Goal: Use online tool/utility: Utilize a website feature to perform a specific function

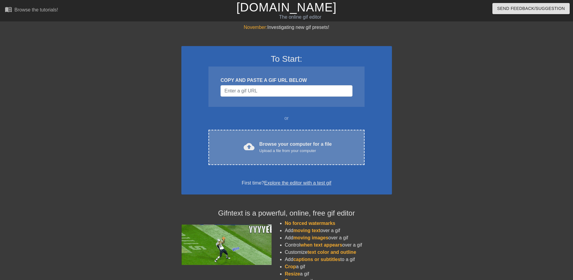
click at [282, 145] on div "Browse your computer for a file Upload a file from your computer" at bounding box center [295, 146] width 72 height 13
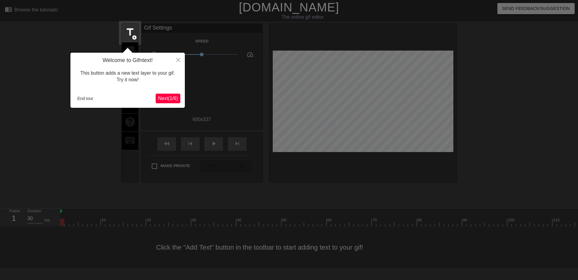
click at [167, 101] on button "Next ( 1 / 6 )" at bounding box center [168, 99] width 25 height 10
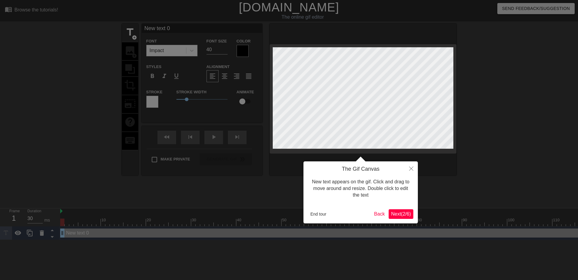
click at [167, 100] on body "menu_book Browse the tutorials! [DOMAIN_NAME] The online gif editor Send Feedba…" at bounding box center [289, 120] width 578 height 240
click at [380, 215] on button "Back" at bounding box center [379, 214] width 16 height 10
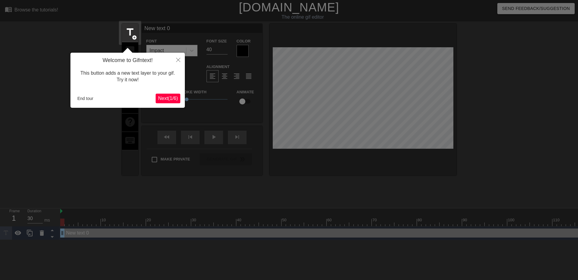
click at [175, 95] on button "Next ( 1 / 6 )" at bounding box center [168, 99] width 25 height 10
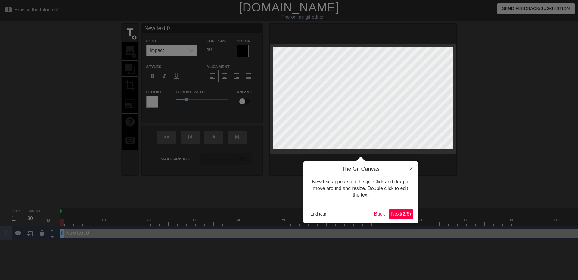
click at [394, 214] on span "Next ( 2 / 6 )" at bounding box center [401, 213] width 20 height 5
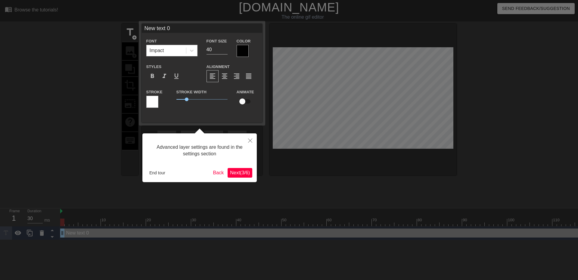
click at [248, 174] on span "Next ( 3 / 6 )" at bounding box center [240, 172] width 20 height 5
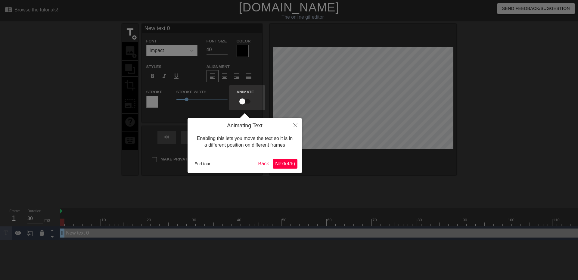
click at [278, 164] on span "Next ( 4 / 6 )" at bounding box center [285, 163] width 20 height 5
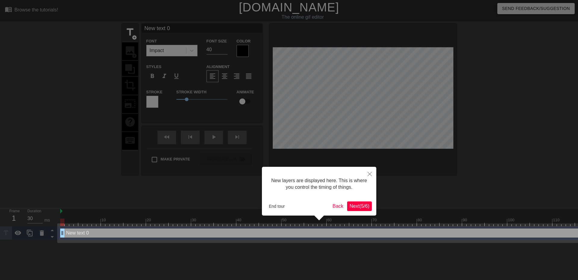
click at [363, 205] on span "Next ( 5 / 6 )" at bounding box center [359, 205] width 20 height 5
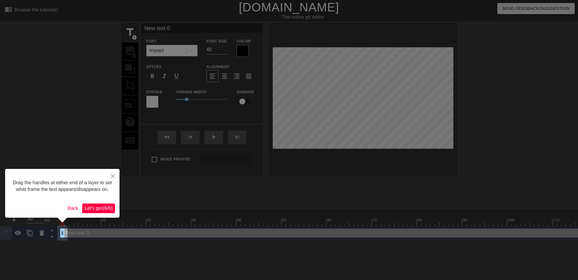
click at [109, 210] on span "Let's go! ( 6 / 6 )" at bounding box center [99, 207] width 28 height 5
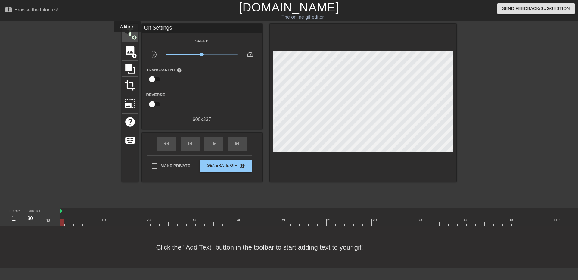
click at [127, 36] on span "title" at bounding box center [129, 31] width 11 height 11
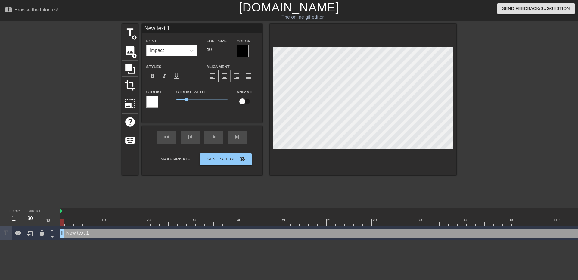
click at [224, 75] on span "format_align_center" at bounding box center [224, 75] width 7 height 7
type input "N"
type textarea "N"
type input "H"
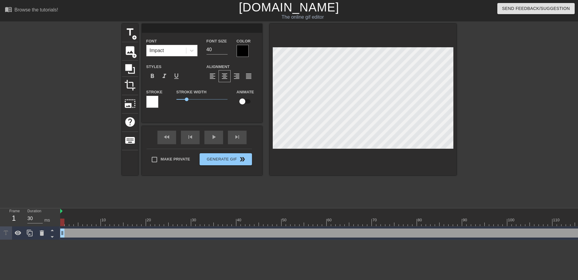
type textarea "H"
type input "HO"
type textarea "HO"
type input "HOU"
type textarea "HOUS"
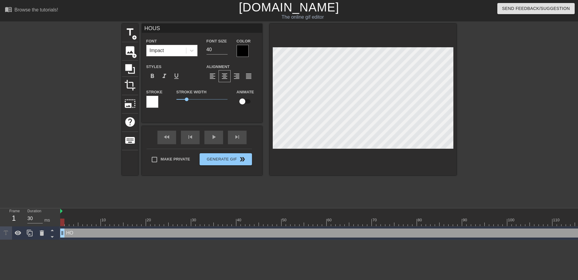
type input "HOUST"
type textarea "HOUST"
type input "HOUSTO"
type textarea "HOUSTO"
type input "[GEOGRAPHIC_DATA]"
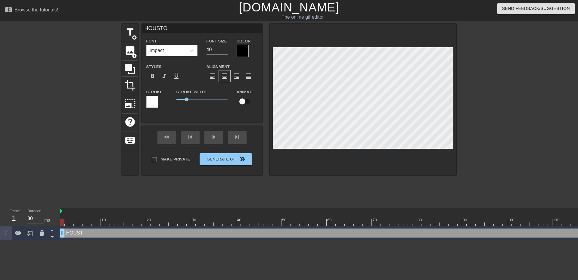
type textarea "[GEOGRAPHIC_DATA]"
type input "[GEOGRAPHIC_DATA]"
type textarea "[GEOGRAPHIC_DATA]"
type input "HOUSTON W"
type textarea "HOUSTON W"
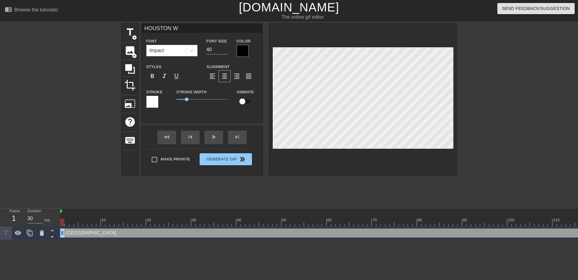
scroll to position [1, 2]
type input "HOUSTON [GEOGRAPHIC_DATA]"
type textarea "HOUSTON [GEOGRAPHIC_DATA]"
type input "HOUSTON WIN"
type textarea "HOUSTON WIN"
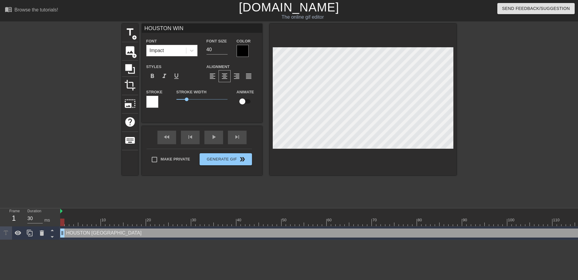
type input "[PERSON_NAME] WINS"
type textarea "[PERSON_NAME] WINS"
click at [236, 76] on span "format_align_right" at bounding box center [236, 75] width 7 height 7
click at [230, 76] on div "format_align_center" at bounding box center [224, 76] width 12 height 12
click at [242, 75] on div "format_align_right" at bounding box center [236, 76] width 12 height 12
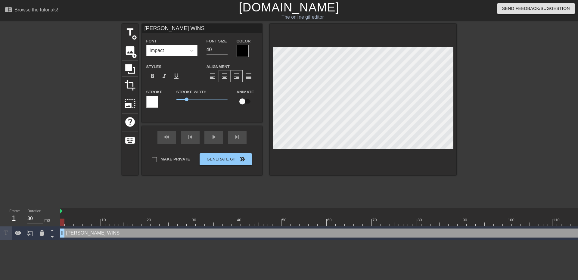
click at [229, 73] on div "format_align_center" at bounding box center [224, 76] width 12 height 12
click at [131, 85] on span "crop" at bounding box center [129, 84] width 11 height 11
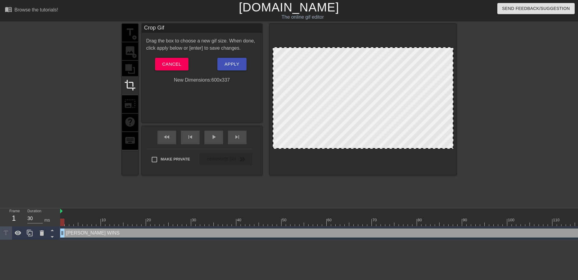
click at [130, 31] on div "title add_circle image add_circle crop photo_size_select_large help keyboard" at bounding box center [130, 99] width 16 height 151
click at [133, 112] on div "title add_circle image add_circle crop photo_size_select_large help keyboard" at bounding box center [130, 99] width 16 height 151
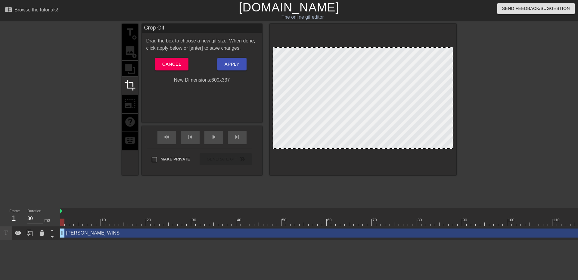
drag, startPoint x: 356, startPoint y: 136, endPoint x: 361, endPoint y: 136, distance: 4.5
click at [361, 136] on div at bounding box center [363, 97] width 180 height 101
click at [171, 65] on span "Cancel" at bounding box center [171, 64] width 19 height 8
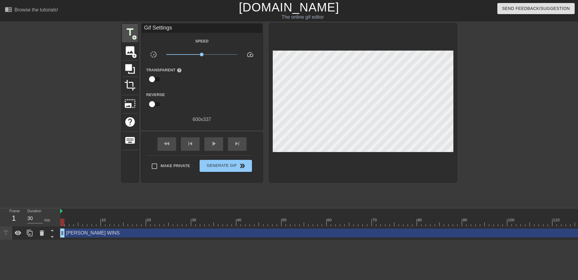
click at [132, 32] on span "title" at bounding box center [129, 31] width 11 height 11
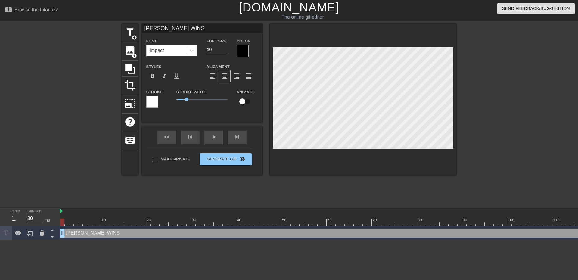
click at [242, 52] on div at bounding box center [242, 51] width 12 height 12
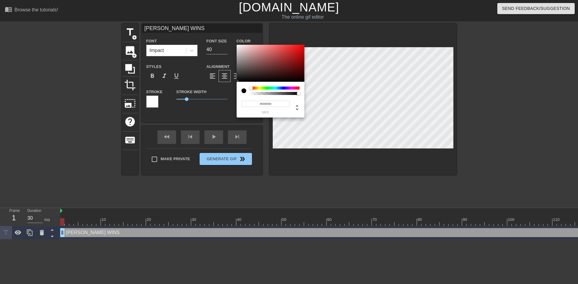
click at [284, 90] on div at bounding box center [275, 88] width 48 height 3
click at [283, 88] on div at bounding box center [284, 88] width 4 height 4
click at [285, 49] on div at bounding box center [270, 63] width 68 height 37
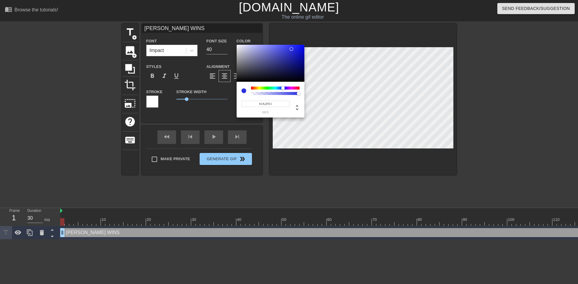
click at [292, 49] on div at bounding box center [270, 63] width 68 height 37
type input "#2427C2"
drag, startPoint x: 290, startPoint y: 49, endPoint x: 291, endPoint y: 54, distance: 4.8
click at [291, 54] on div at bounding box center [292, 54] width 4 height 4
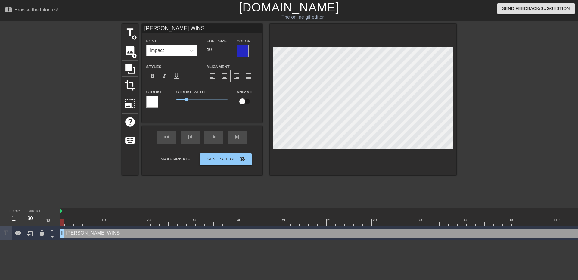
click at [151, 100] on div at bounding box center [152, 102] width 12 height 12
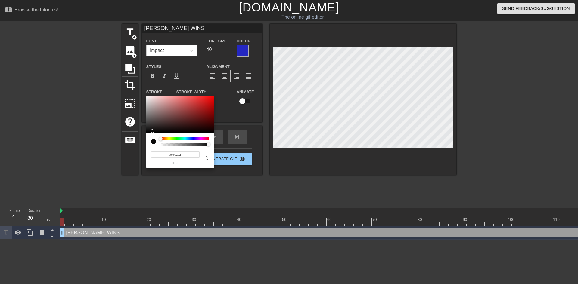
type input "#000000"
drag, startPoint x: 161, startPoint y: 125, endPoint x: 148, endPoint y: 134, distance: 15.4
click at [148, 134] on div "#000000 hex" at bounding box center [180, 132] width 68 height 73
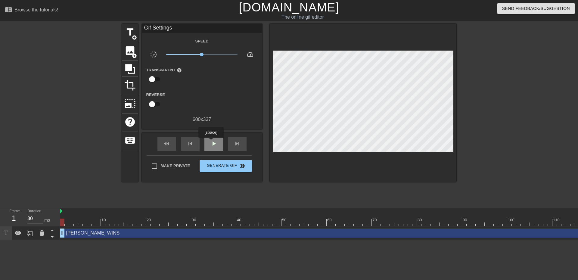
click at [211, 142] on span "play_arrow" at bounding box center [213, 143] width 7 height 7
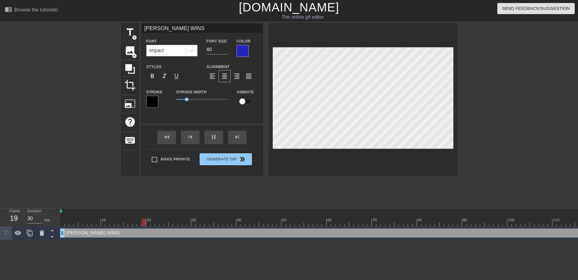
click at [481, 134] on div at bounding box center [508, 114] width 90 height 180
drag, startPoint x: 454, startPoint y: 123, endPoint x: 482, endPoint y: 156, distance: 43.6
click at [482, 156] on div at bounding box center [508, 114] width 90 height 180
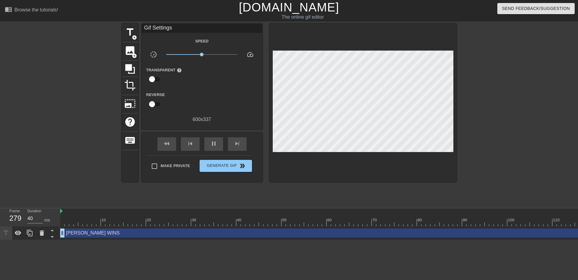
type input "30"
click at [240, 165] on span "double_arrow" at bounding box center [242, 165] width 7 height 7
